Goal: Task Accomplishment & Management: Manage account settings

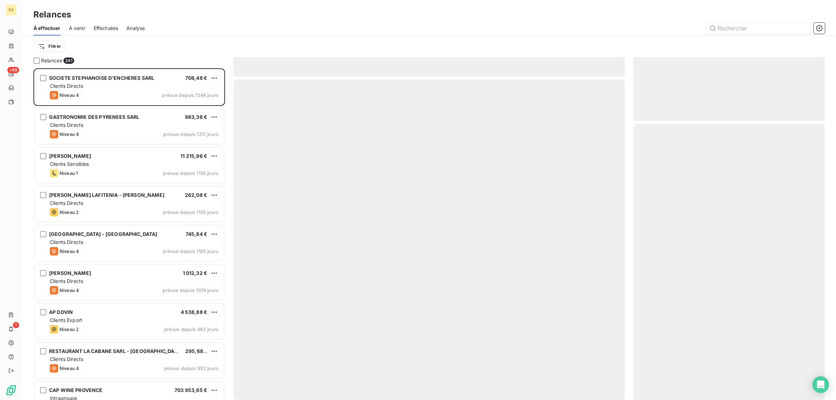
scroll to position [326, 185]
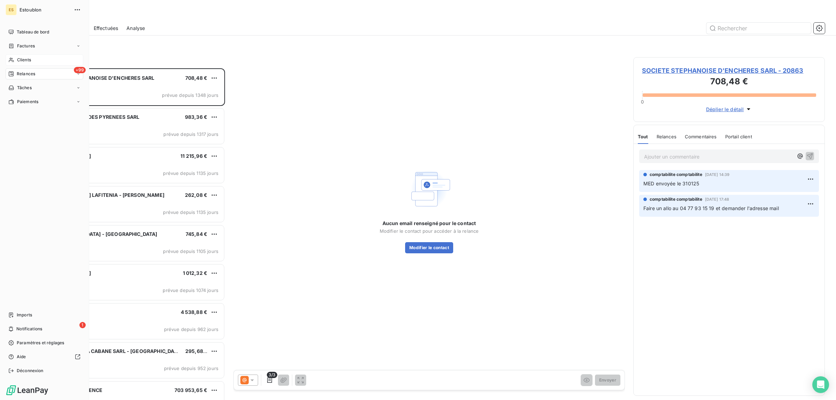
click at [22, 57] on span "Clients" at bounding box center [24, 60] width 14 height 6
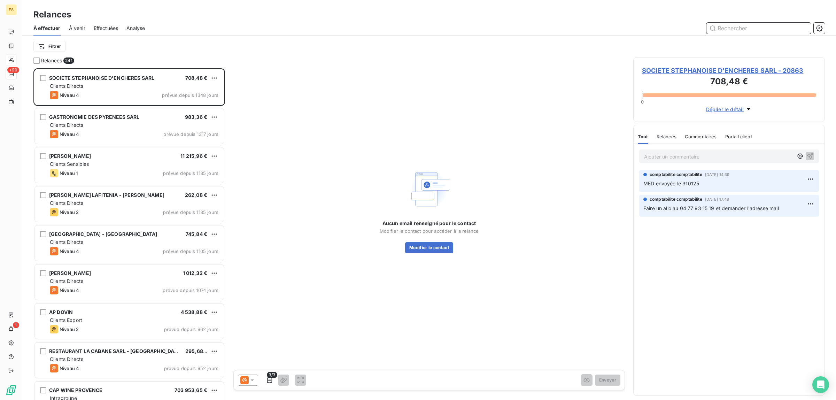
click at [734, 28] on input "text" at bounding box center [758, 28] width 104 height 11
type input "[DEMOGRAPHIC_DATA]"
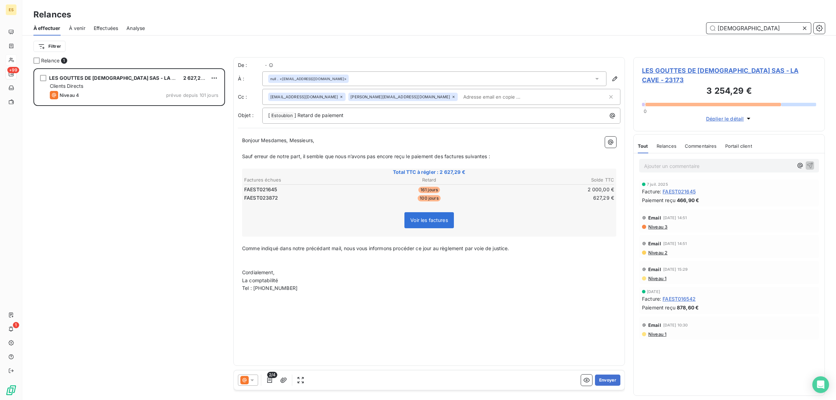
scroll to position [326, 185]
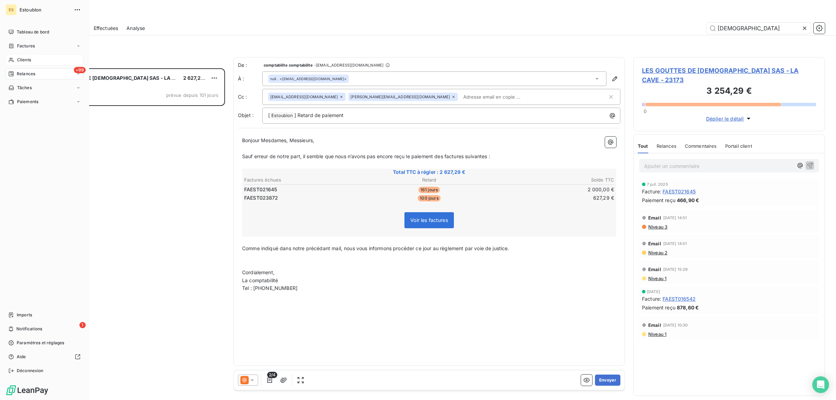
click at [25, 59] on span "Clients" at bounding box center [24, 60] width 14 height 6
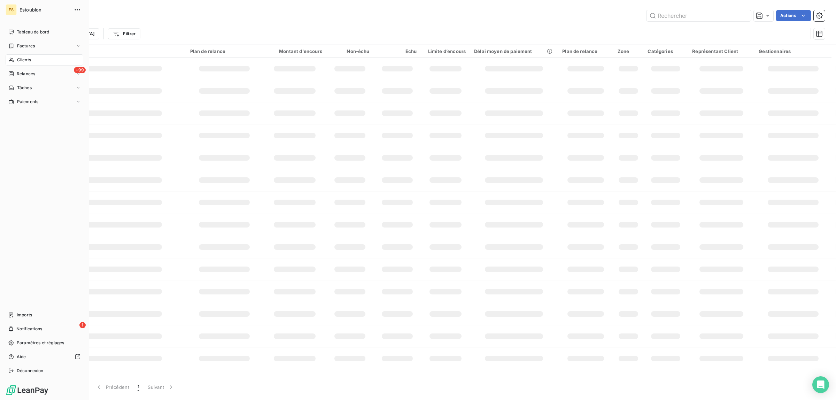
click at [23, 57] on span "Clients" at bounding box center [24, 60] width 14 height 6
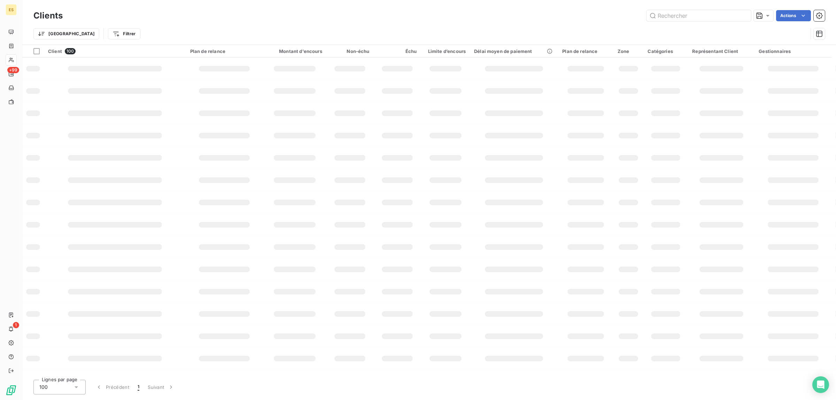
click at [719, 6] on div "Clients Actions Trier Filtrer" at bounding box center [428, 22] width 813 height 45
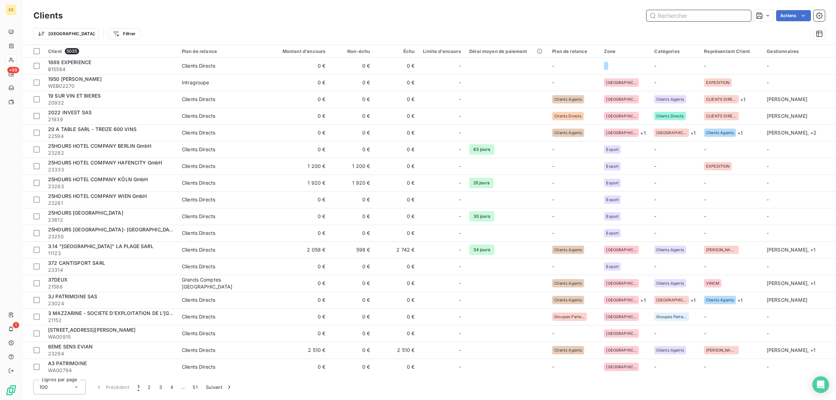
click at [717, 15] on input "text" at bounding box center [698, 15] width 104 height 11
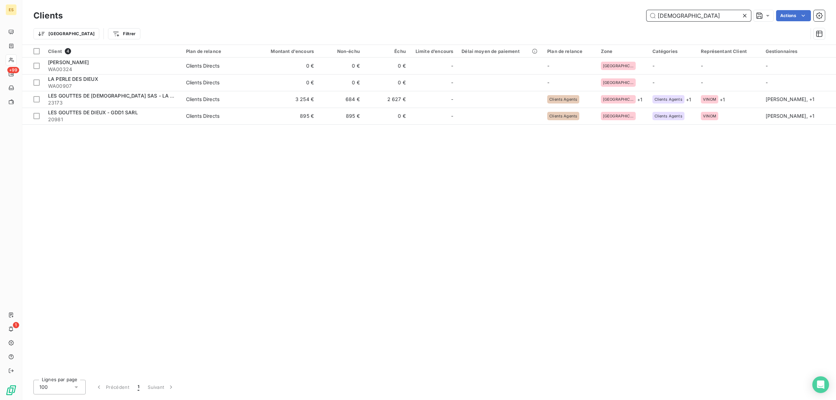
drag, startPoint x: 677, startPoint y: 16, endPoint x: 579, endPoint y: 16, distance: 98.5
click at [580, 16] on div "DIEU Actions" at bounding box center [448, 15] width 754 height 11
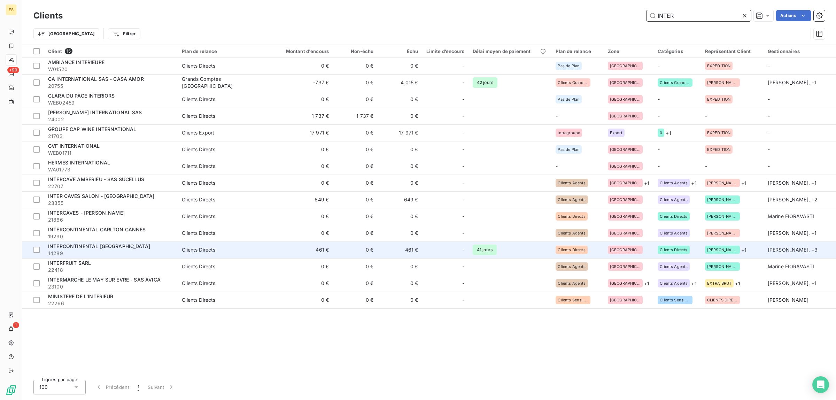
type input "INTER"
click at [98, 244] on span "INTERCONTINENTAL [GEOGRAPHIC_DATA]" at bounding box center [99, 246] width 102 height 6
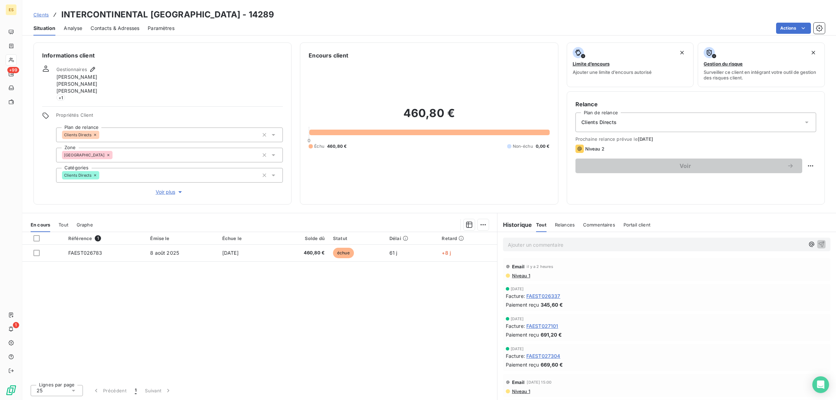
click at [558, 246] on p "Ajouter un commentaire ﻿" at bounding box center [656, 244] width 297 height 9
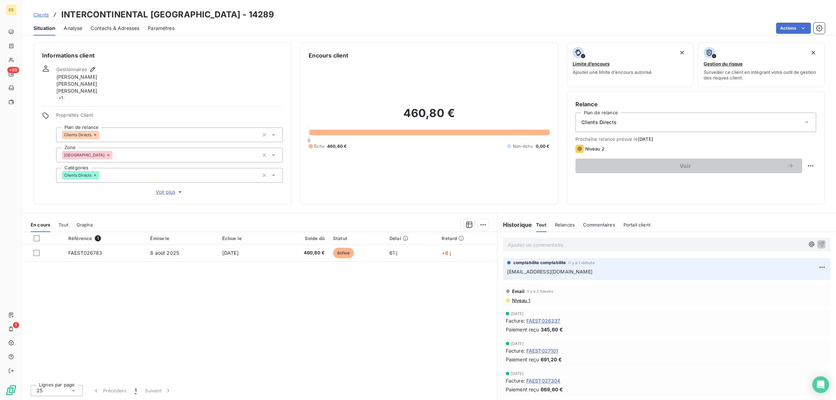
click at [110, 27] on span "Contacts & Adresses" at bounding box center [115, 28] width 49 height 7
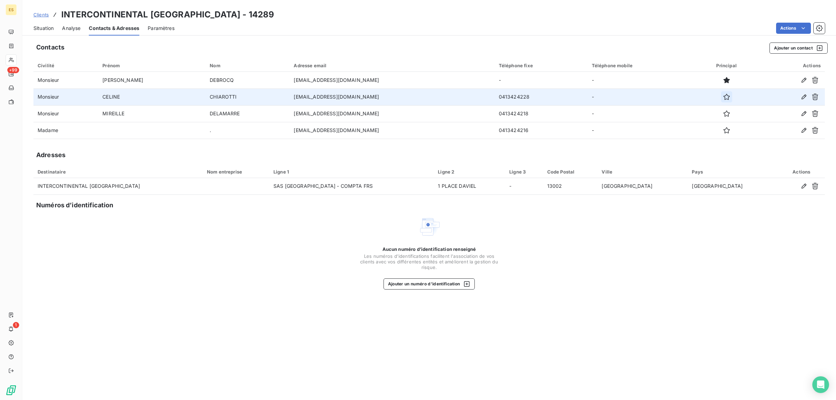
click at [723, 98] on icon "button" at bounding box center [726, 96] width 7 height 7
click at [293, 254] on div "Aucun numéro d’identification renseigné Les numéros d'identifications faciliten…" at bounding box center [428, 253] width 791 height 74
click at [53, 26] on span "Situation" at bounding box center [43, 28] width 20 height 7
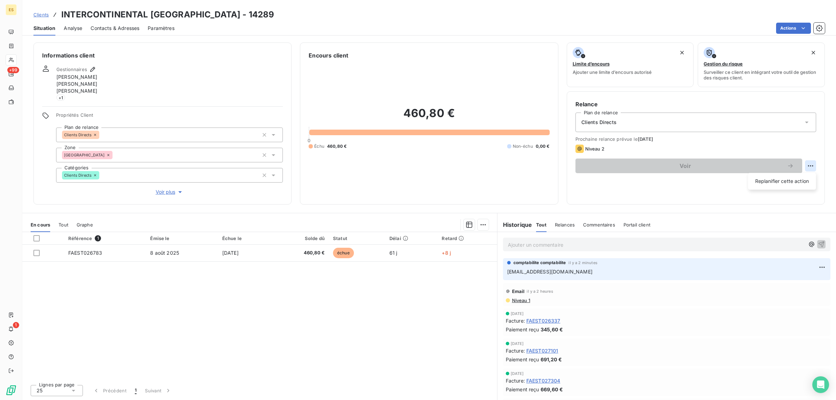
click at [805, 165] on html "ES +99 1 Clients INTERCONTINENTAL [GEOGRAPHIC_DATA] - 14289 Situation Analyse C…" at bounding box center [418, 200] width 836 height 400
click at [772, 180] on div "Replanifier cette action" at bounding box center [782, 181] width 62 height 11
select select "9"
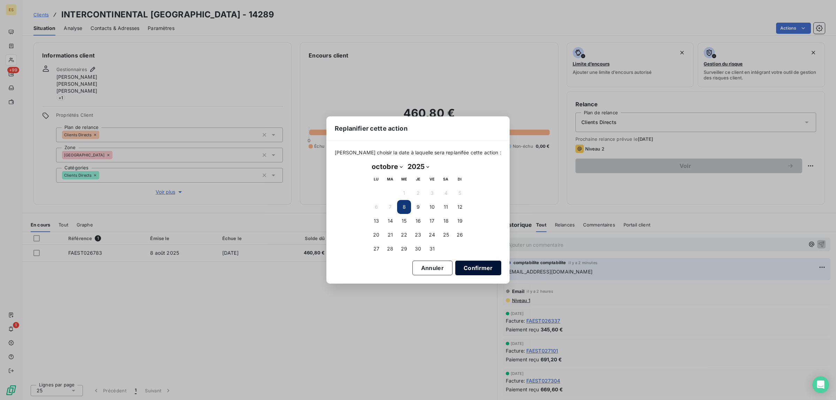
click at [456, 265] on button "Confirmer" at bounding box center [478, 267] width 46 height 15
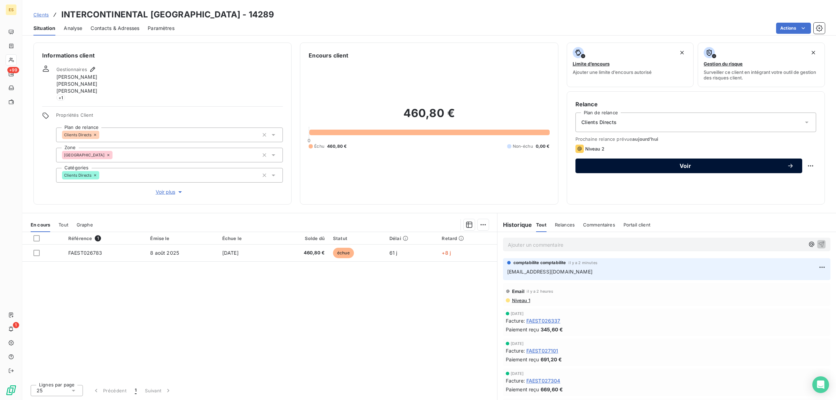
click at [688, 163] on span "Voir" at bounding box center [685, 166] width 203 height 6
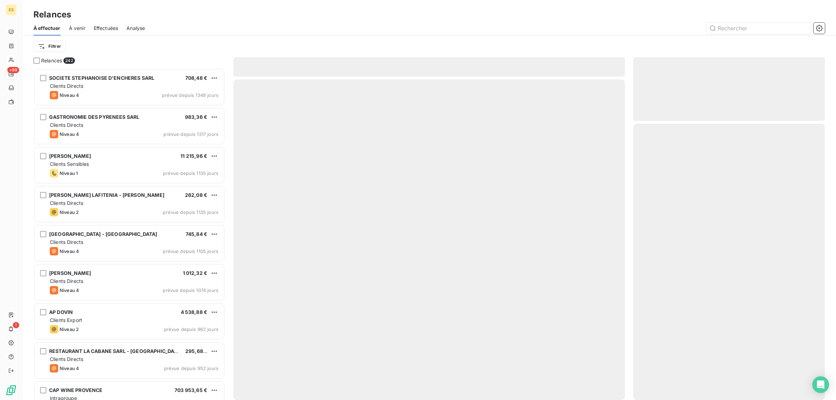
scroll to position [326, 185]
